Goal: Communication & Community: Ask a question

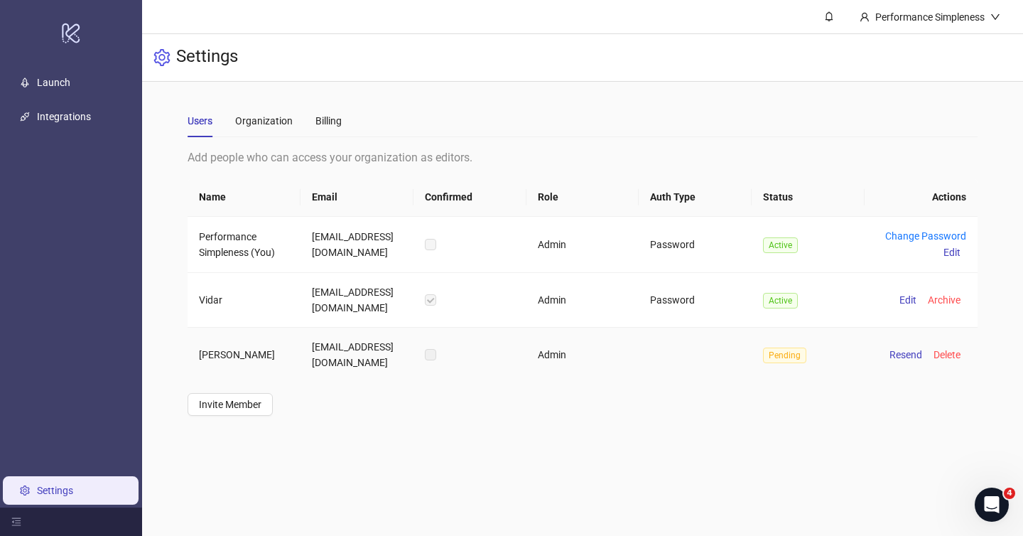
click at [431, 355] on label at bounding box center [430, 355] width 11 height 16
click at [911, 352] on span "Resend" at bounding box center [906, 354] width 33 height 11
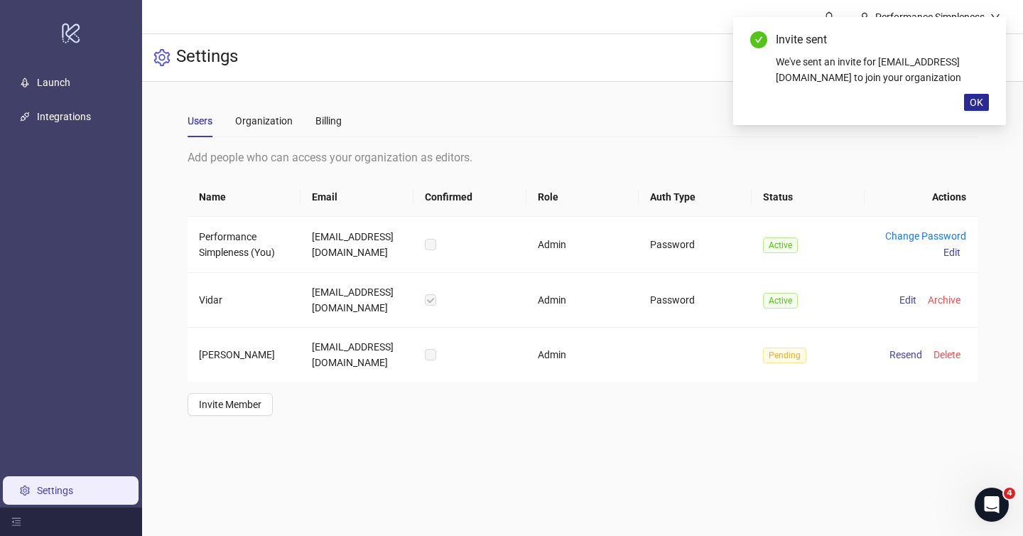
click at [974, 97] on span "OK" at bounding box center [977, 102] width 14 height 11
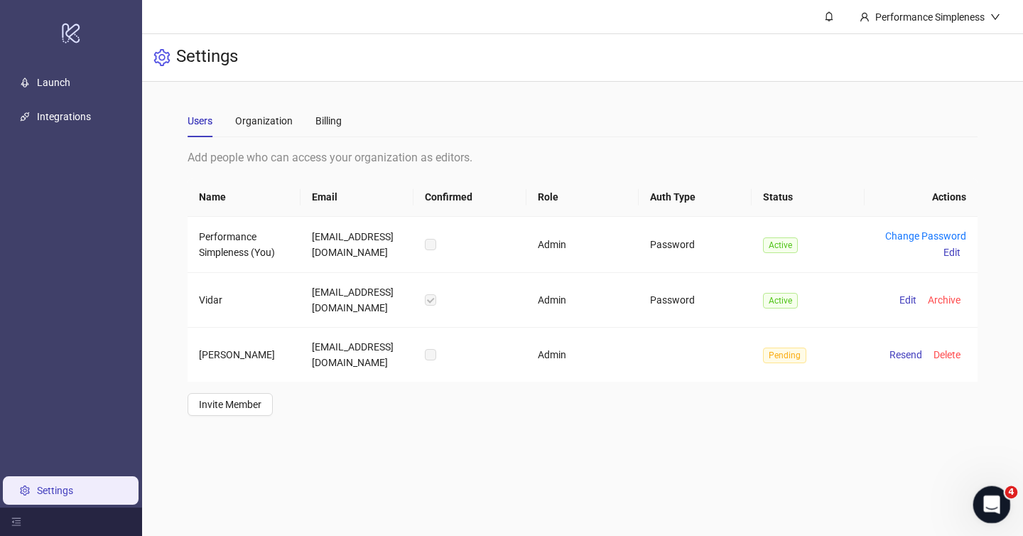
click at [996, 501] on icon "Open Intercom Messenger" at bounding box center [990, 502] width 23 height 23
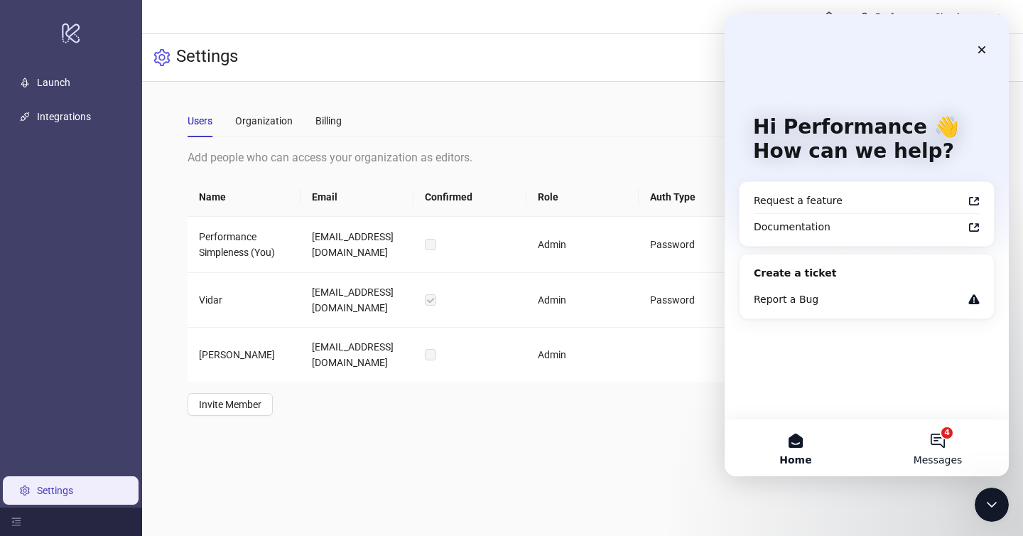
click at [944, 437] on button "4 Messages" at bounding box center [938, 447] width 142 height 57
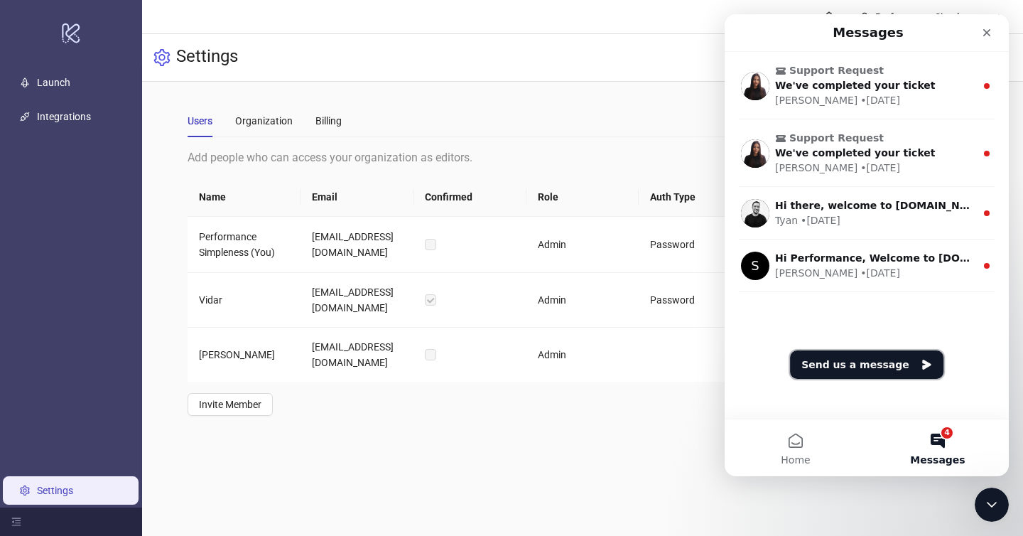
click at [856, 363] on button "Send us a message" at bounding box center [866, 364] width 153 height 28
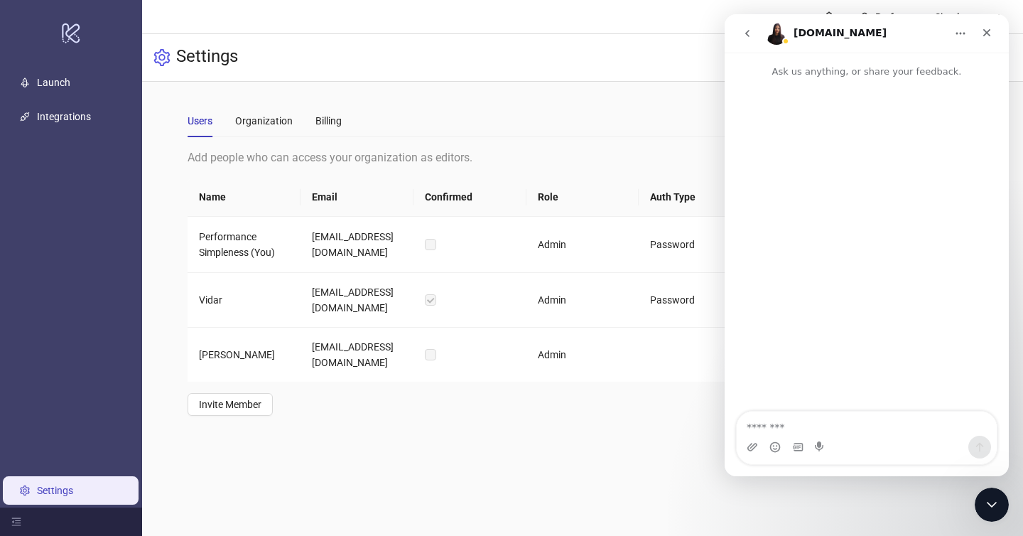
click at [754, 33] on button "go back" at bounding box center [747, 33] width 27 height 27
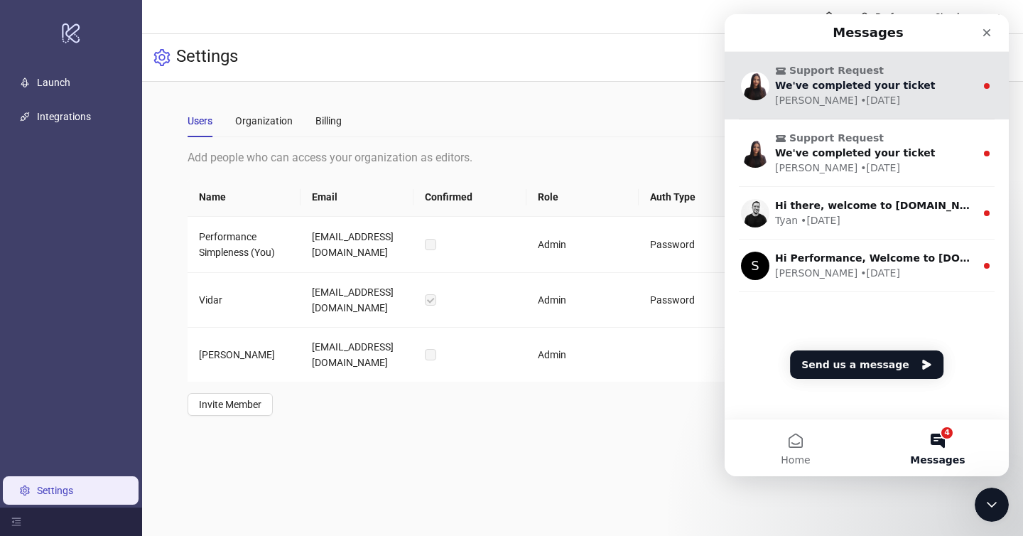
click at [856, 94] on div "[PERSON_NAME] • [DATE]" at bounding box center [875, 100] width 200 height 15
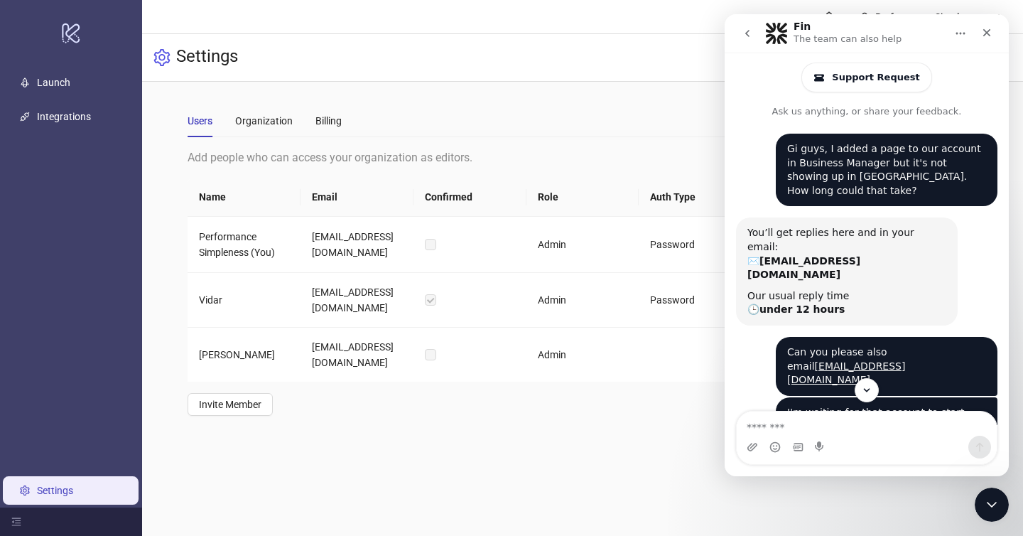
click at [758, 38] on button "go back" at bounding box center [747, 33] width 27 height 27
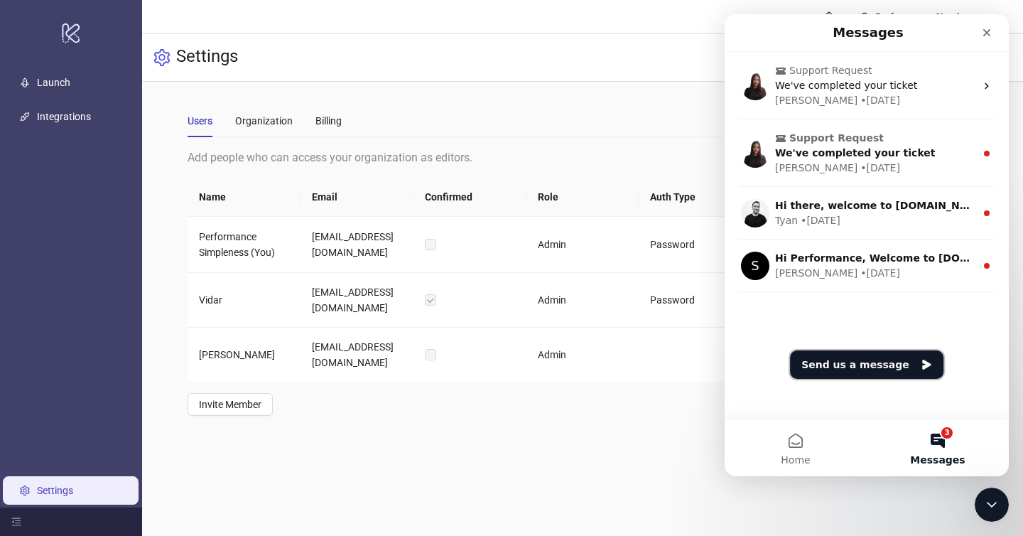
click at [859, 365] on button "Send us a message" at bounding box center [866, 364] width 153 height 28
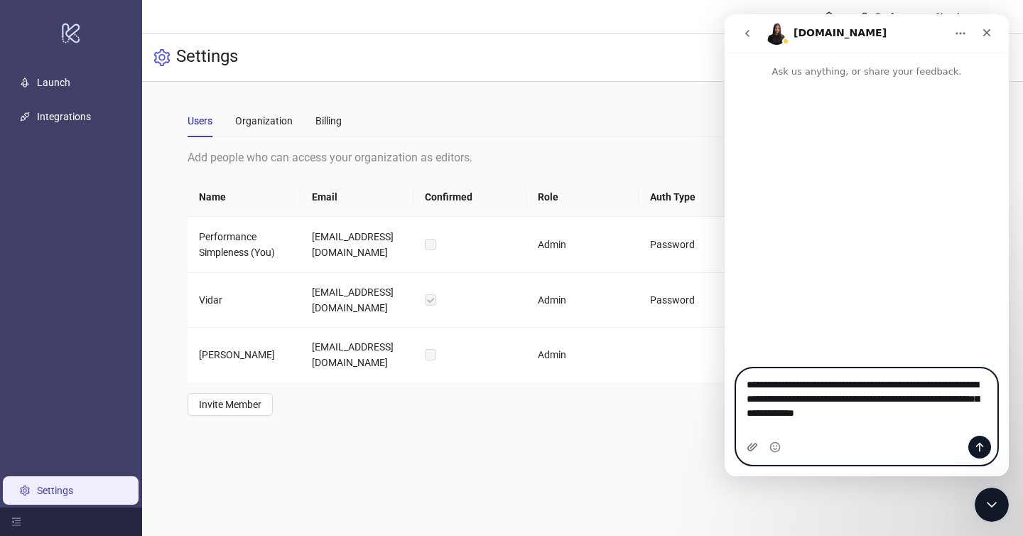
type textarea "**********"
click at [750, 446] on icon "Upload attachment" at bounding box center [752, 446] width 11 height 11
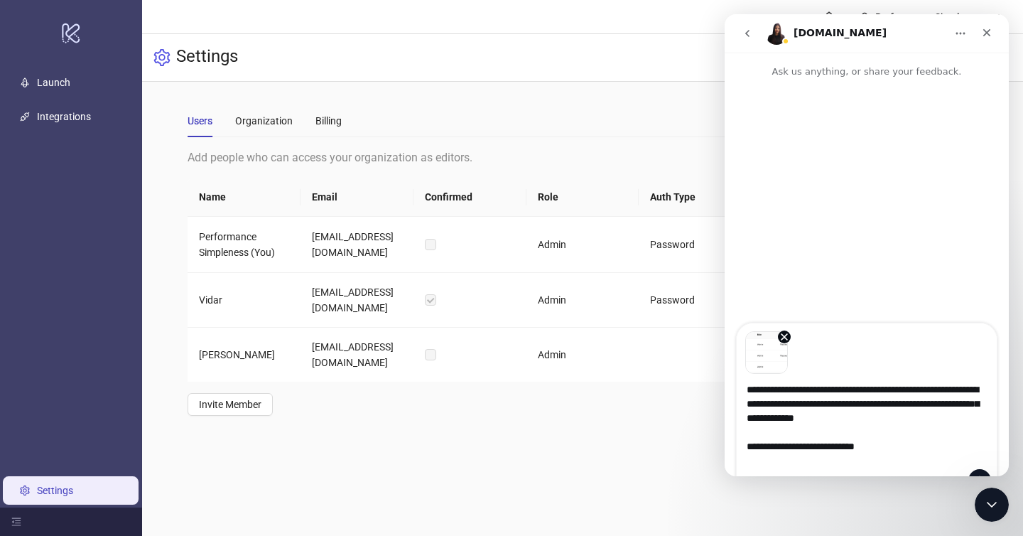
type textarea "**********"
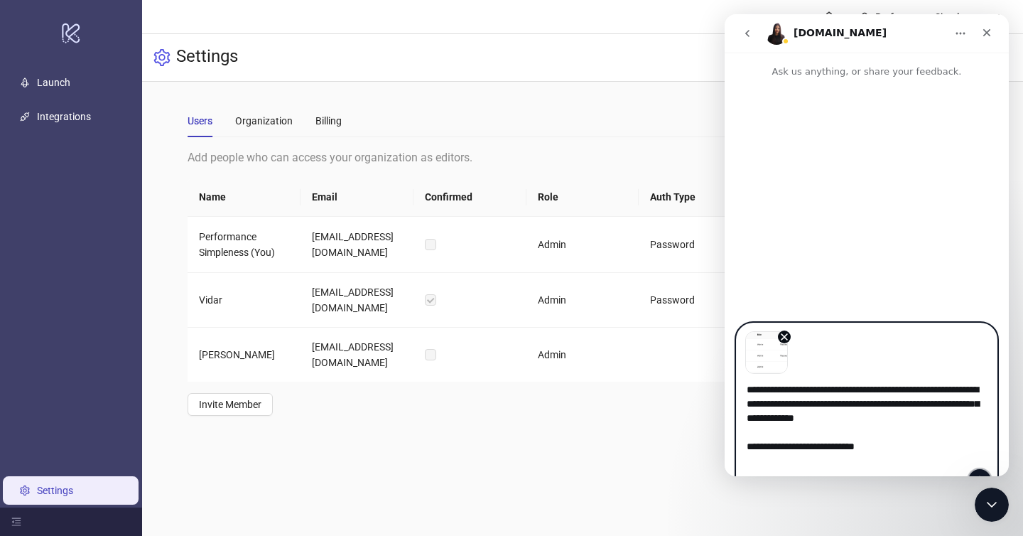
click at [971, 469] on button "Send a message…" at bounding box center [980, 480] width 23 height 23
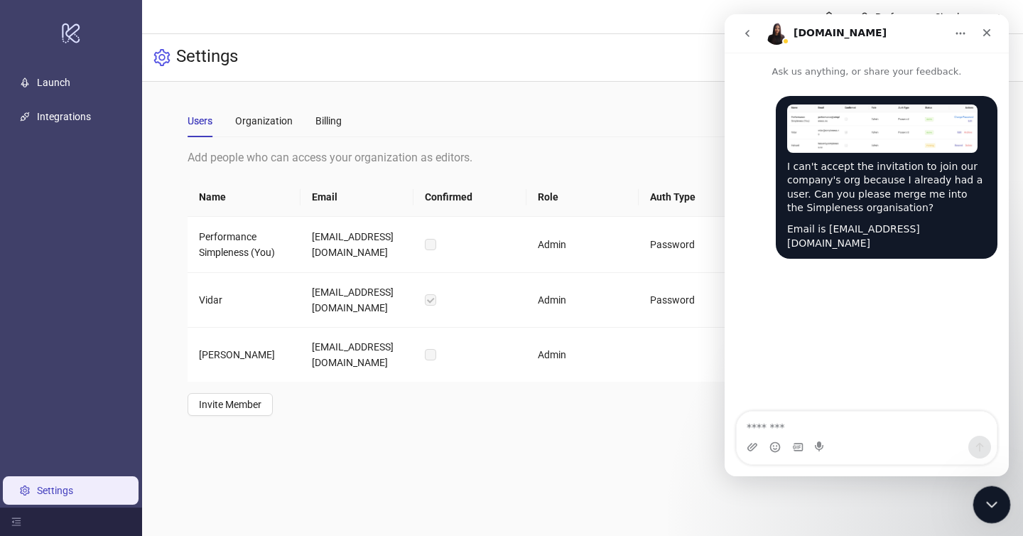
click at [988, 496] on icon "Close Intercom Messenger" at bounding box center [989, 502] width 17 height 17
